Goal: Find specific page/section: Find specific page/section

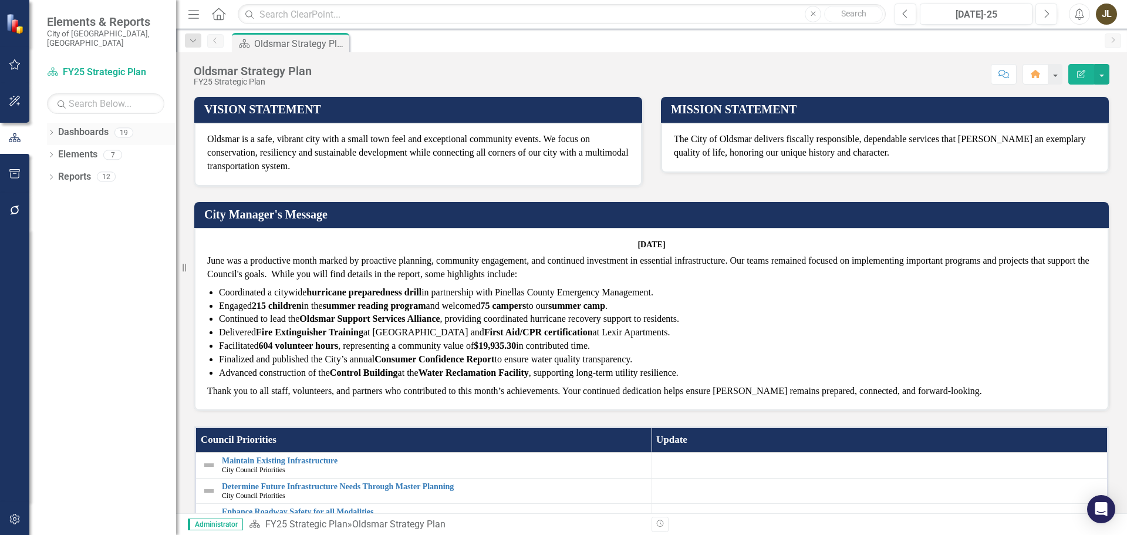
click at [52, 129] on div "Dropdown" at bounding box center [51, 134] width 8 height 10
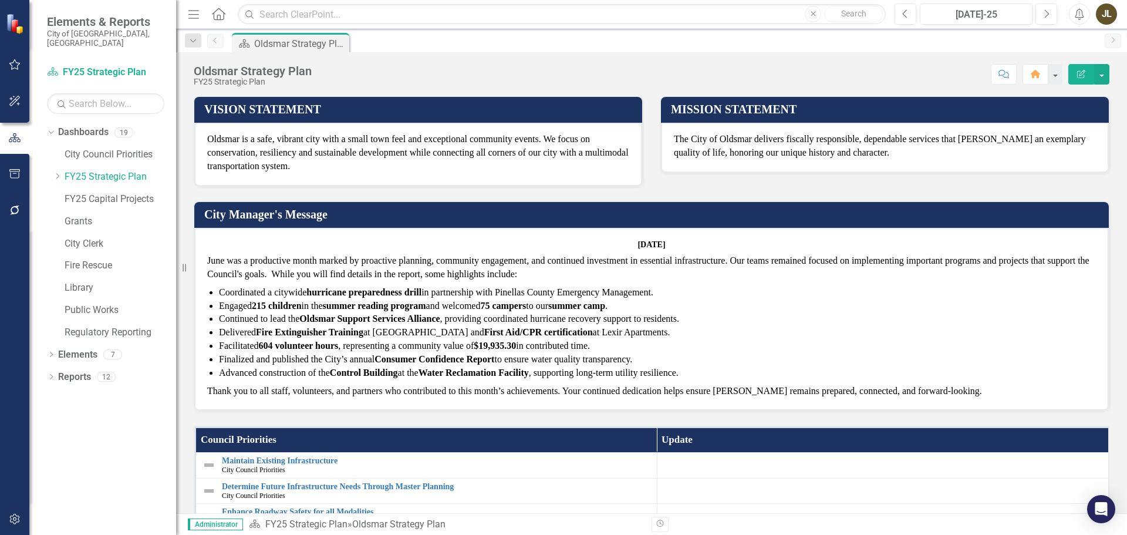
click at [56, 172] on div "Dropdown" at bounding box center [57, 177] width 9 height 10
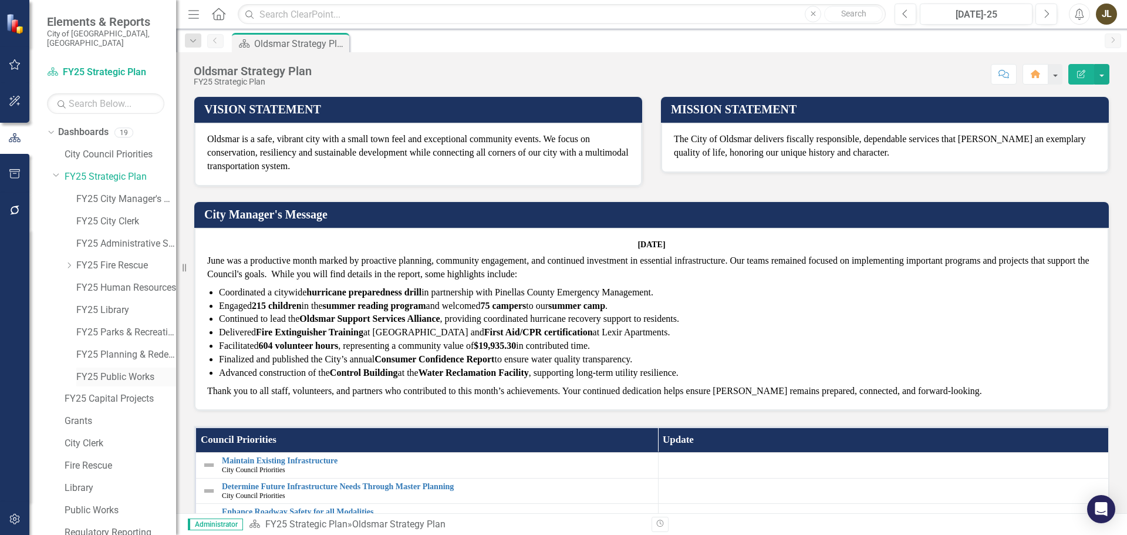
click at [106, 370] on link "FY25 Public Works" at bounding box center [126, 377] width 100 height 14
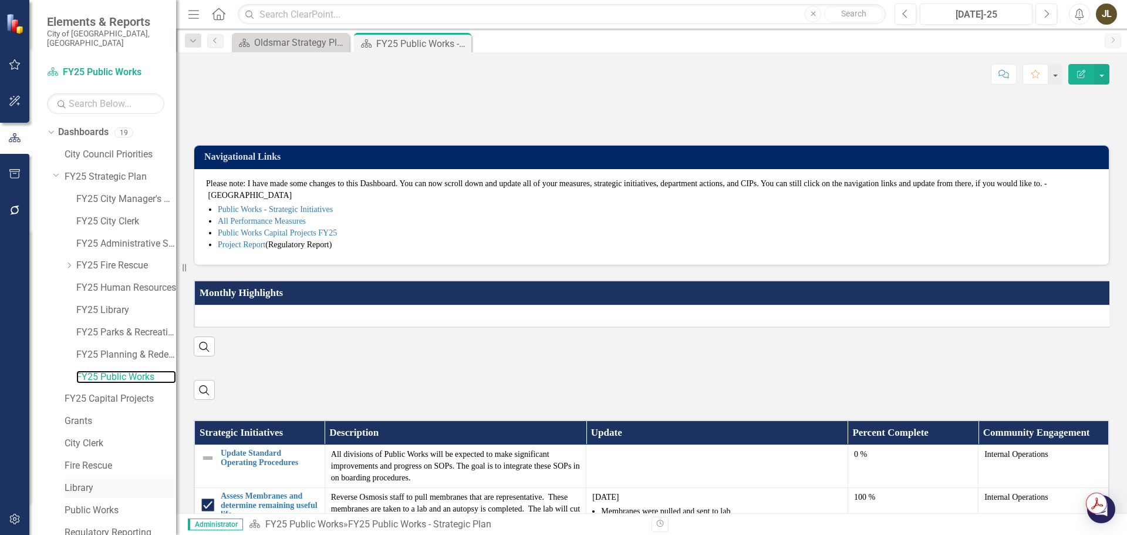
scroll to position [45, 0]
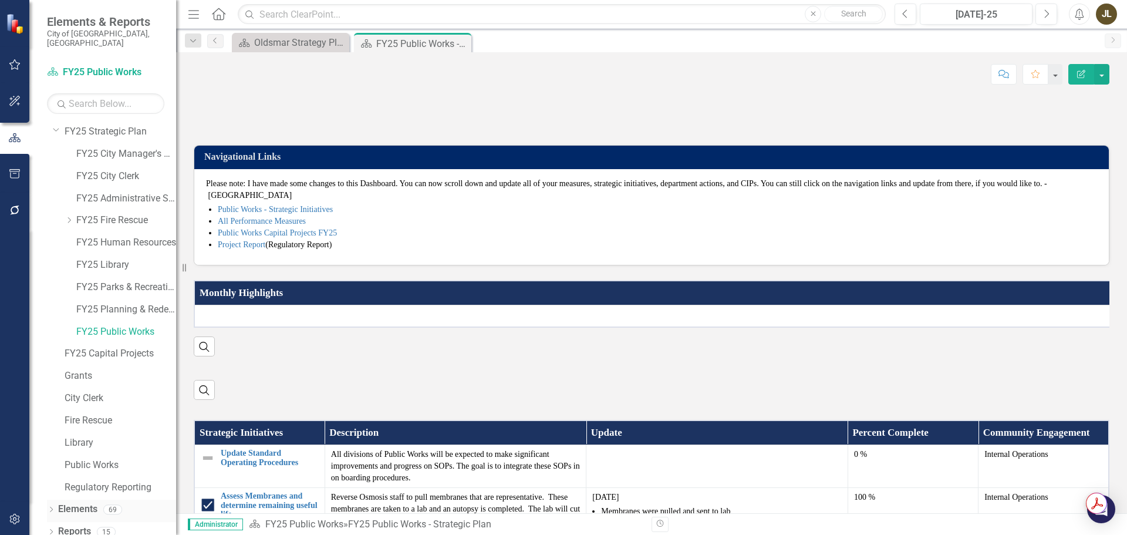
click at [50, 507] on icon "Dropdown" at bounding box center [51, 510] width 8 height 6
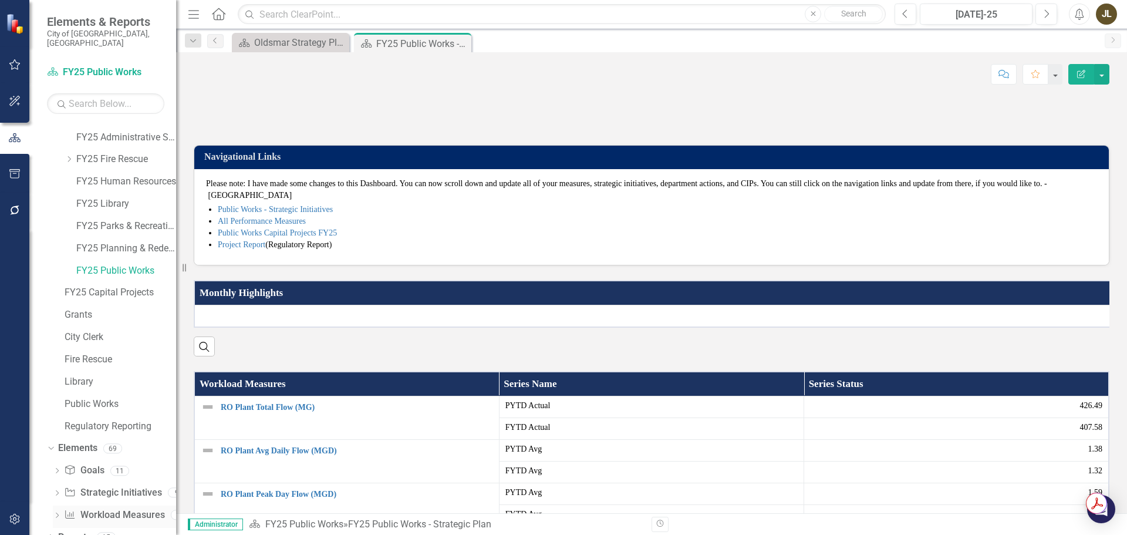
scroll to position [112, 0]
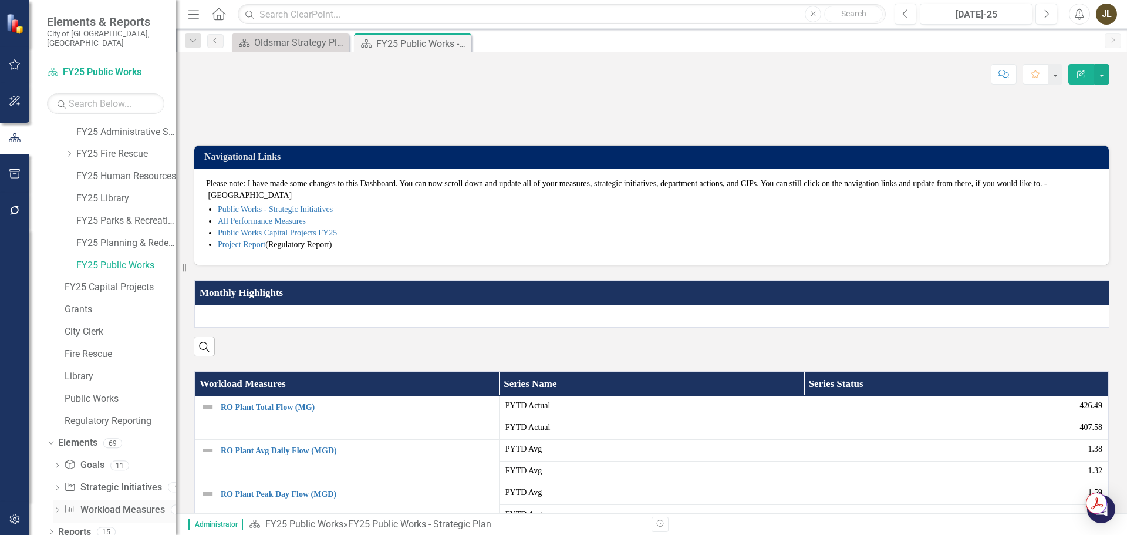
click at [110, 503] on link "Workload Measures Workload Measures" at bounding box center [114, 510] width 100 height 14
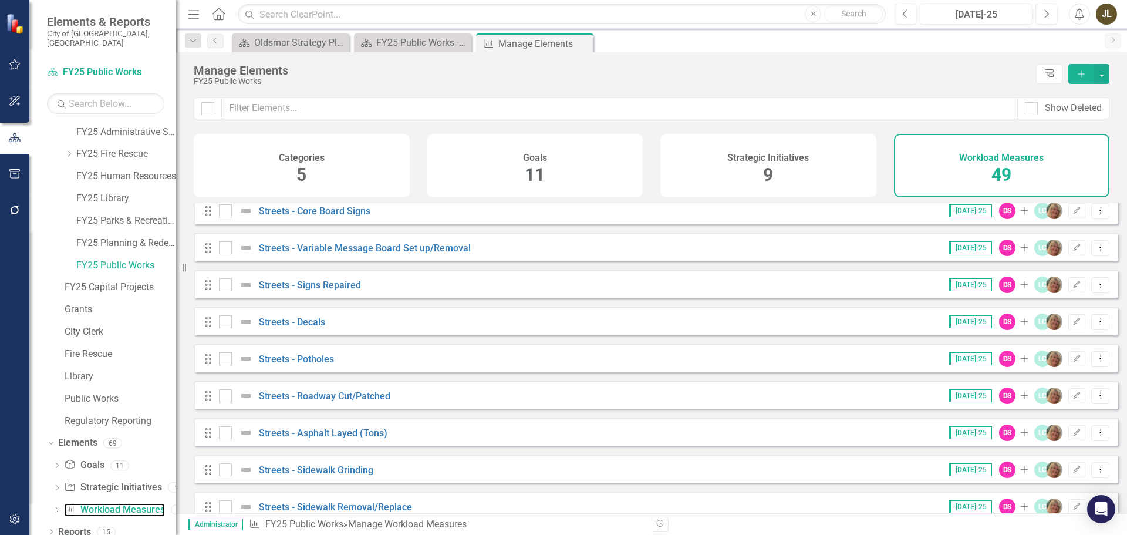
scroll to position [1159, 0]
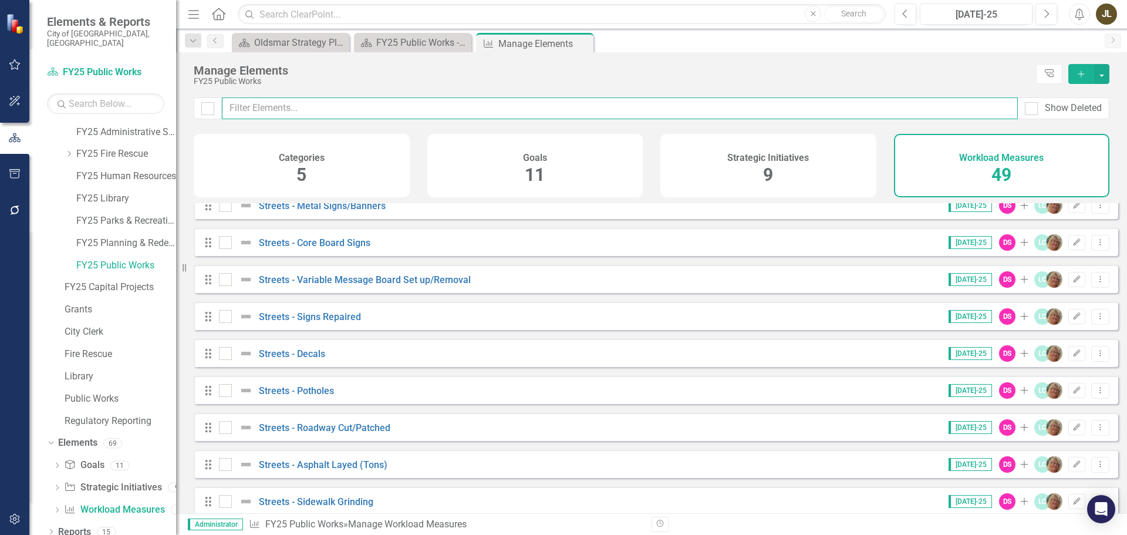
click at [291, 102] on input "text" at bounding box center [620, 108] width 796 height 22
type input "s"
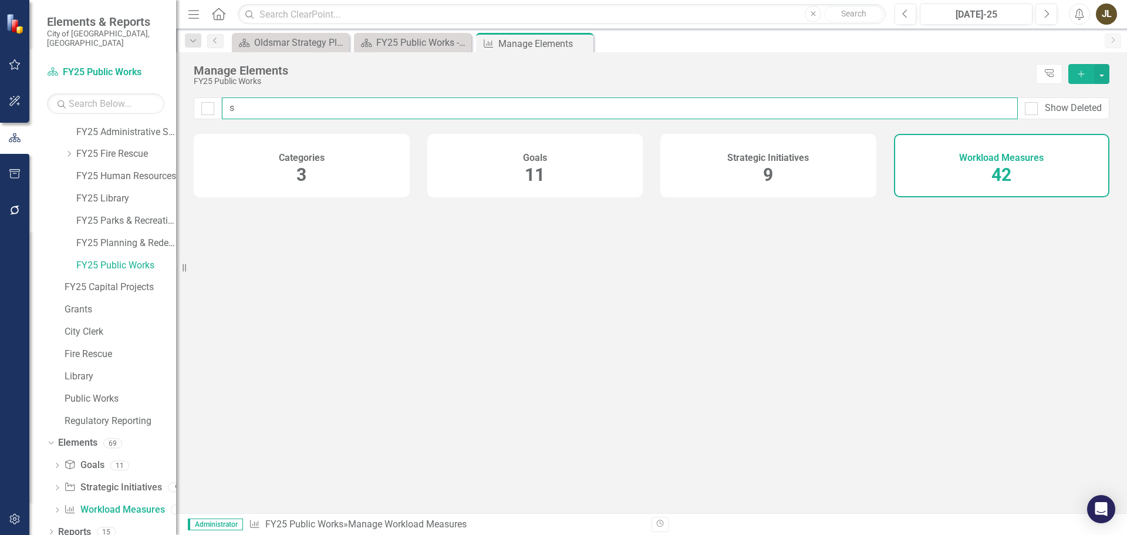
checkbox input "false"
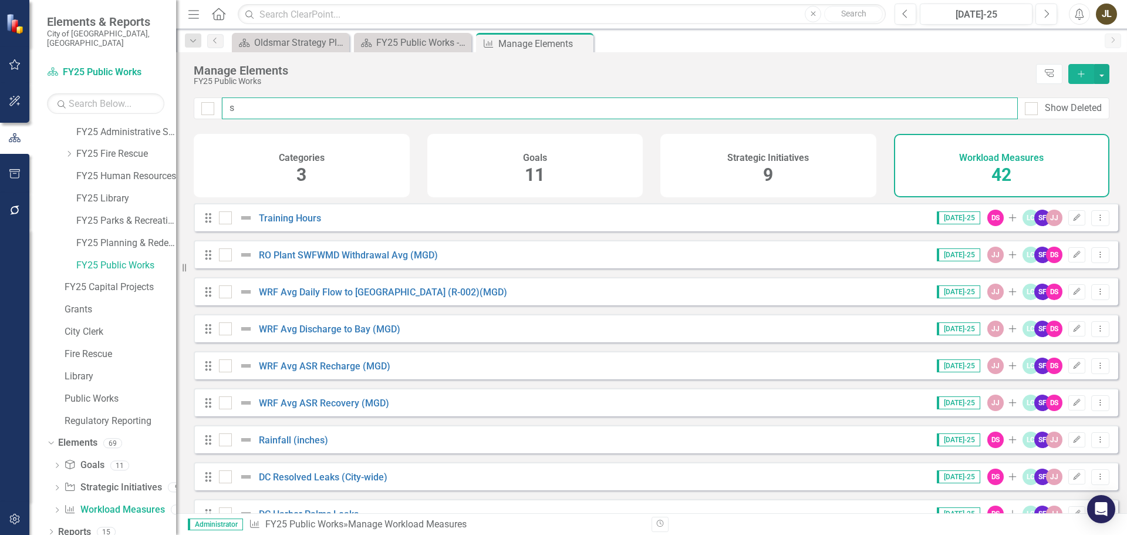
type input "sa"
checkbox input "false"
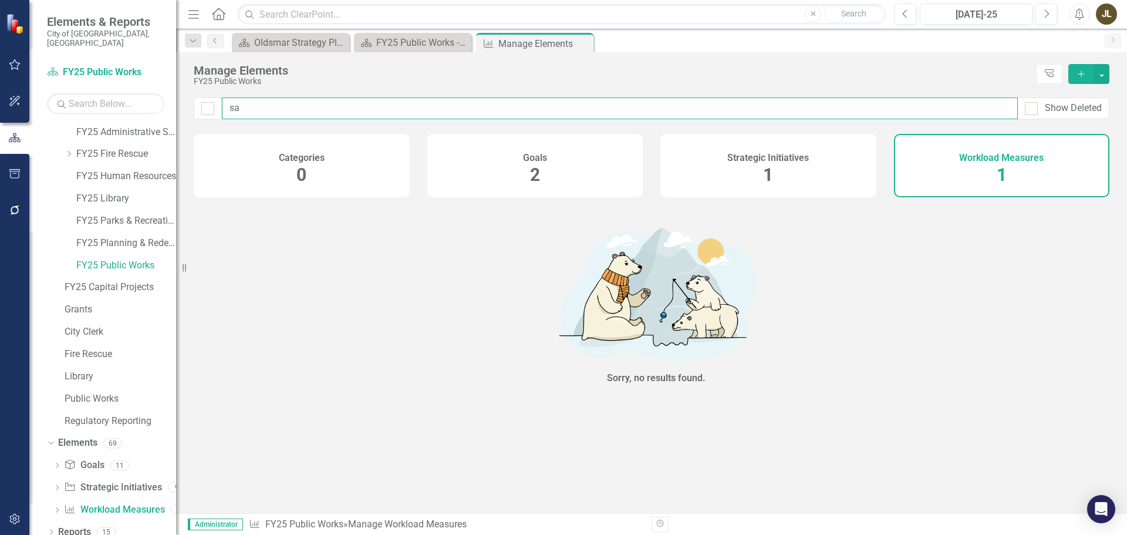
type input "s"
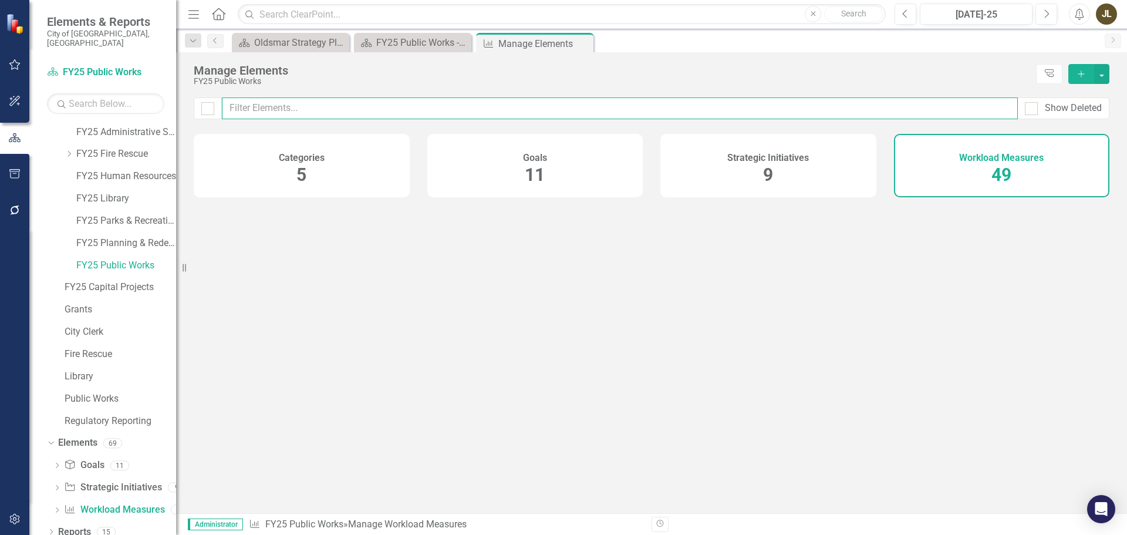
checkbox input "false"
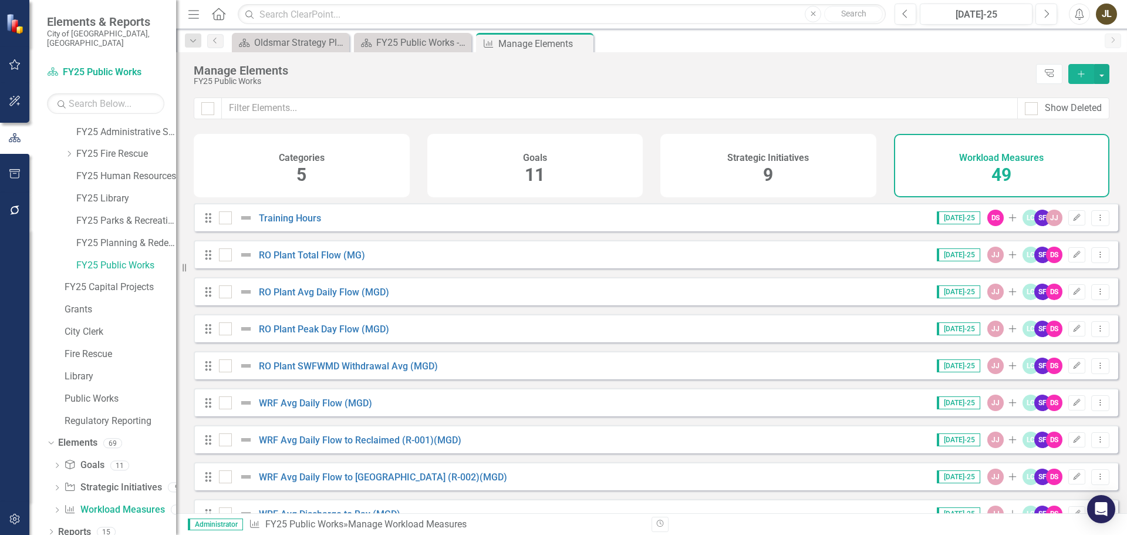
click at [368, 82] on div "FY25 Public Works" at bounding box center [612, 81] width 837 height 9
